Goal: Complete application form

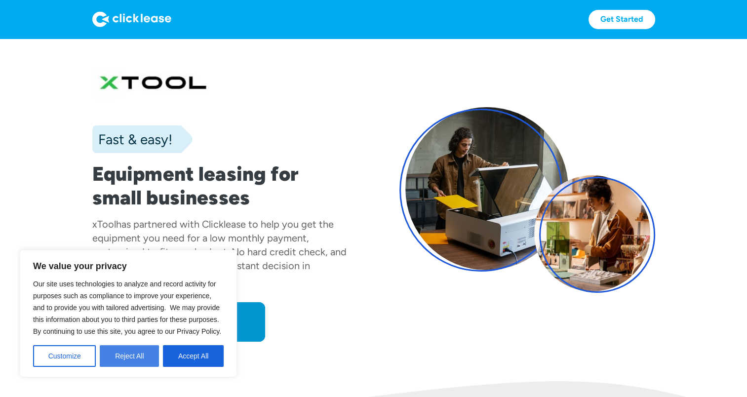
click at [123, 356] on button "Reject All" at bounding box center [129, 356] width 59 height 22
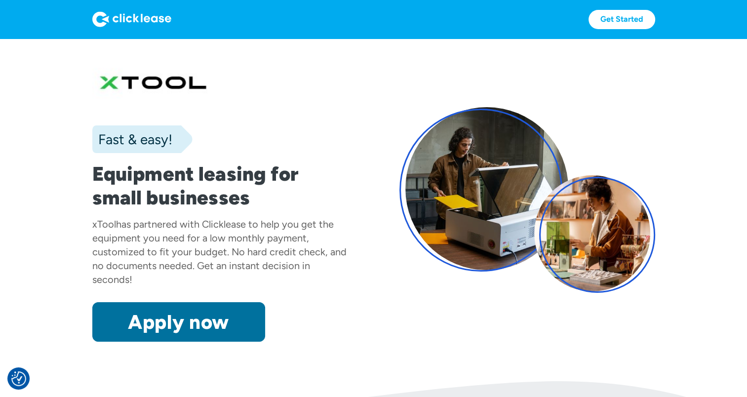
click at [171, 315] on link "Apply now" at bounding box center [178, 321] width 173 height 39
click at [172, 322] on link "Apply now" at bounding box center [178, 321] width 173 height 39
